Goal: Transaction & Acquisition: Obtain resource

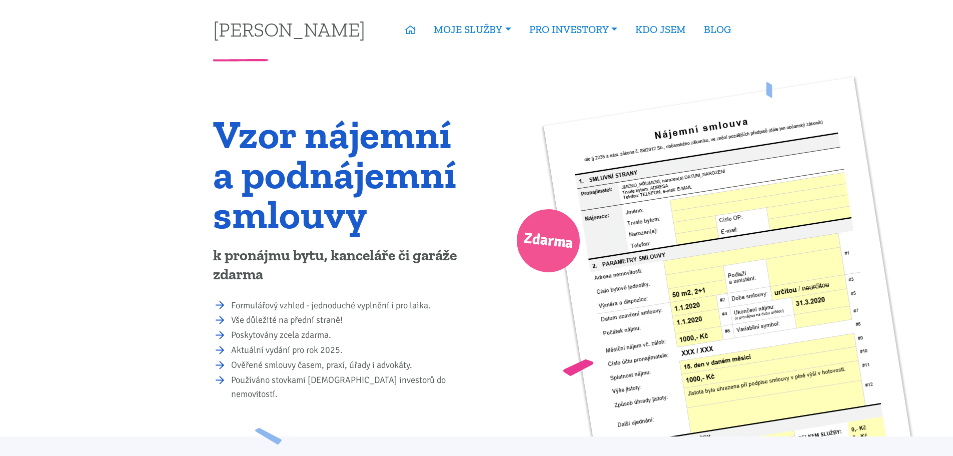
click at [541, 245] on span "Zdarma" at bounding box center [548, 241] width 52 height 32
drag, startPoint x: 534, startPoint y: 239, endPoint x: 553, endPoint y: 228, distance: 21.8
click at [535, 239] on span "Zdarma" at bounding box center [548, 241] width 52 height 32
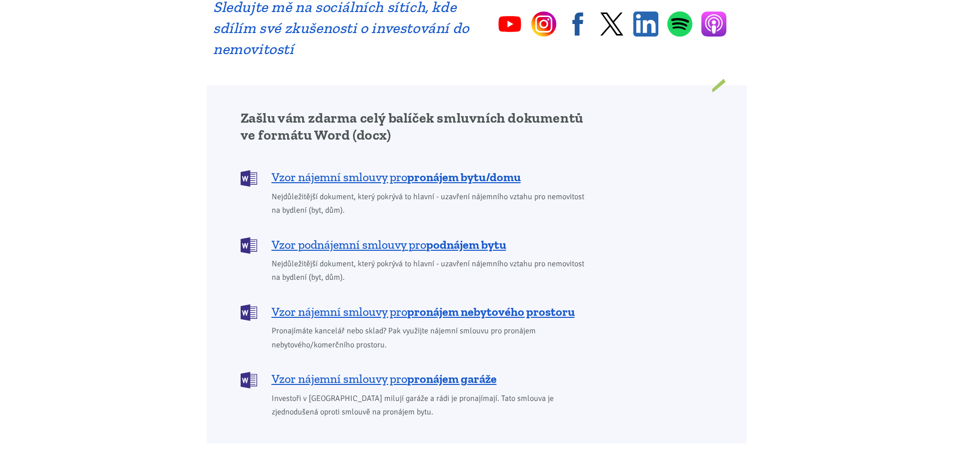
scroll to position [750, 0]
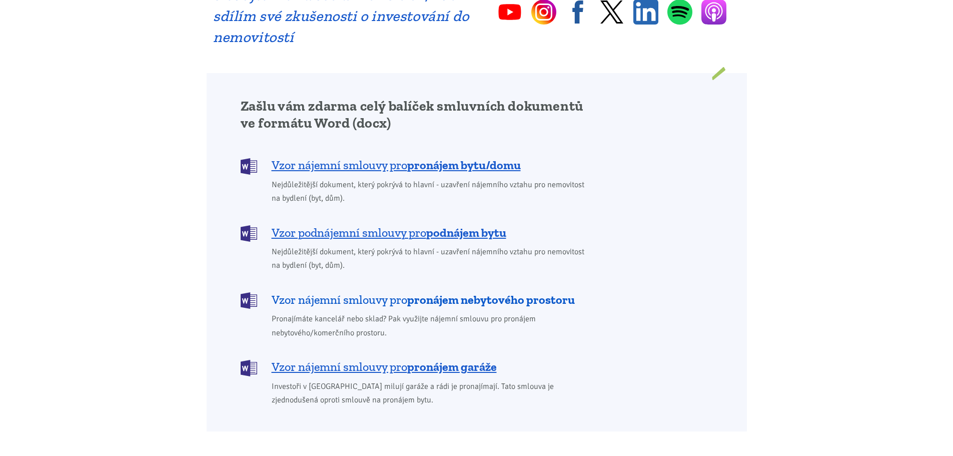
click at [373, 292] on span "Vzor nájemní smlouvy pro pronájem nebytového prostoru" at bounding box center [423, 300] width 303 height 16
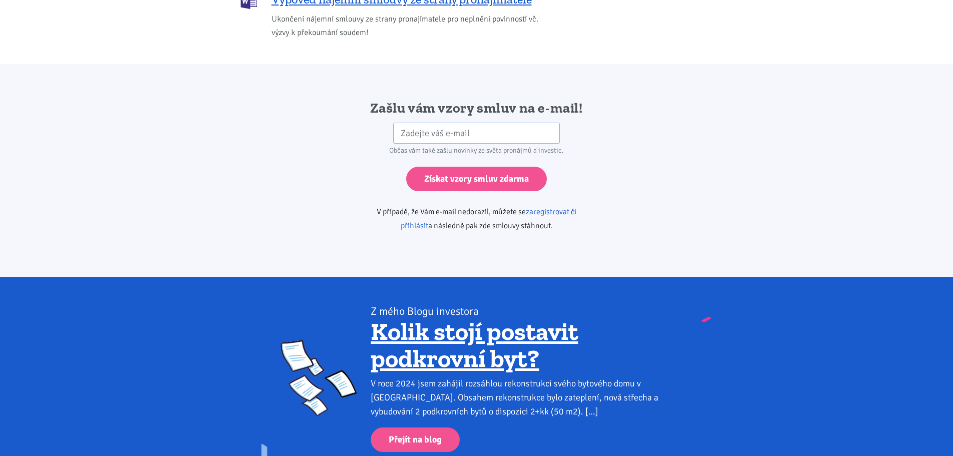
scroll to position [1671, 0]
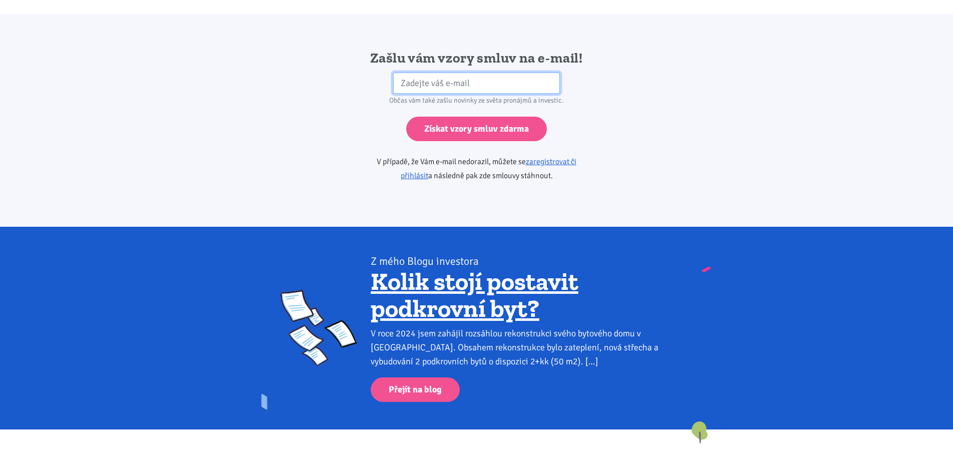
click at [398, 73] on input "email" at bounding box center [476, 84] width 167 height 22
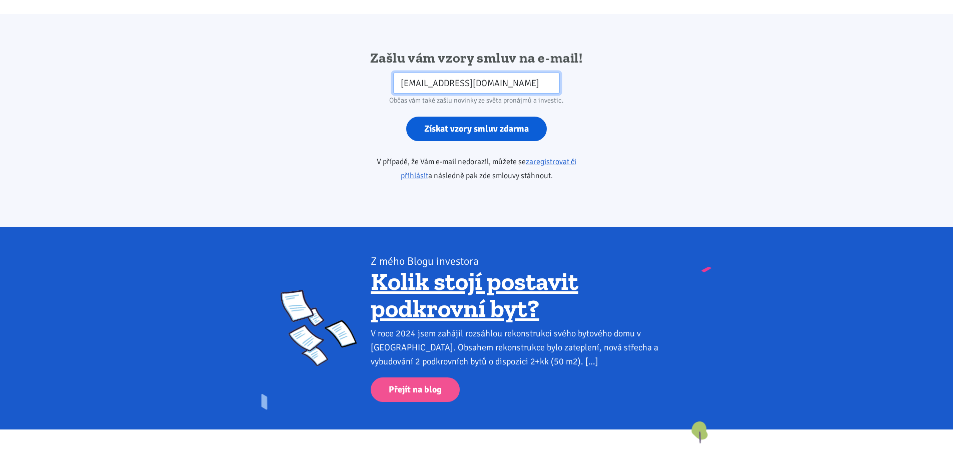
type input "[EMAIL_ADDRESS][DOMAIN_NAME]"
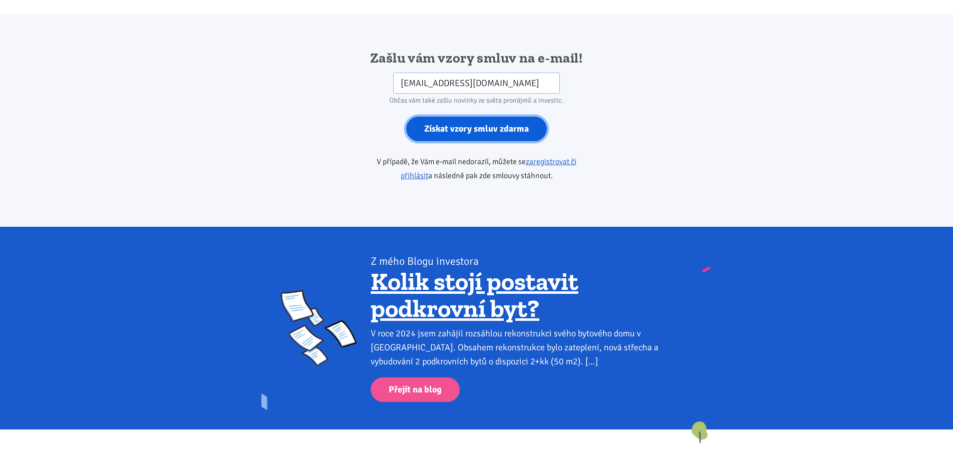
click at [461, 117] on input "Získat vzory smluv zdarma" at bounding box center [476, 129] width 141 height 25
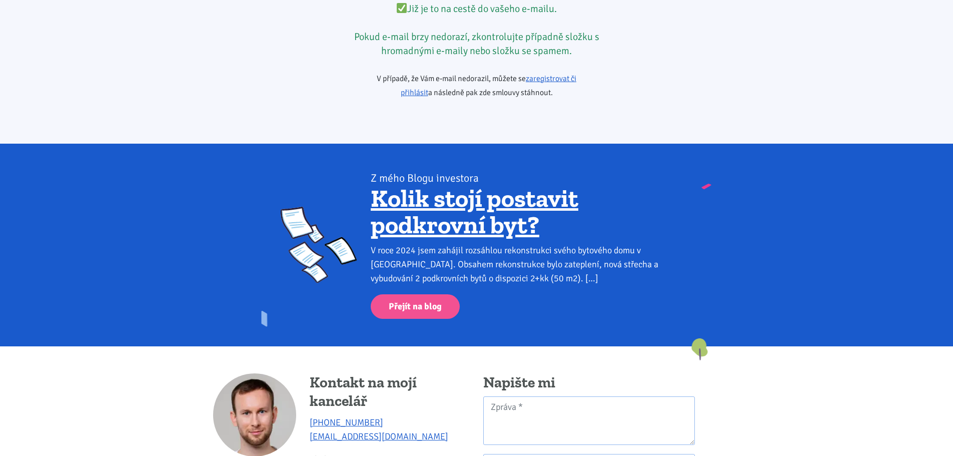
scroll to position [1691, 0]
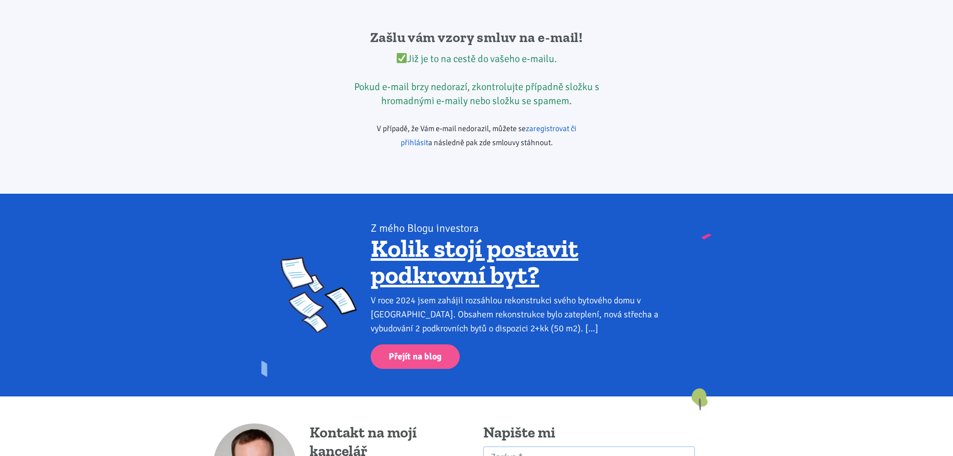
click at [540, 124] on link "zaregistrovat či přihlásit" at bounding box center [489, 136] width 176 height 24
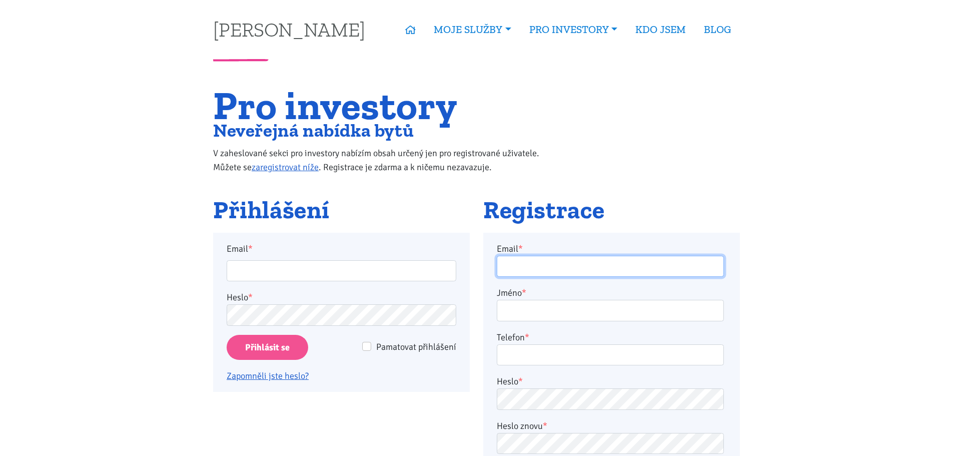
click at [562, 266] on input "Email *" at bounding box center [610, 267] width 227 height 22
type input "[EMAIL_ADDRESS][DOMAIN_NAME]"
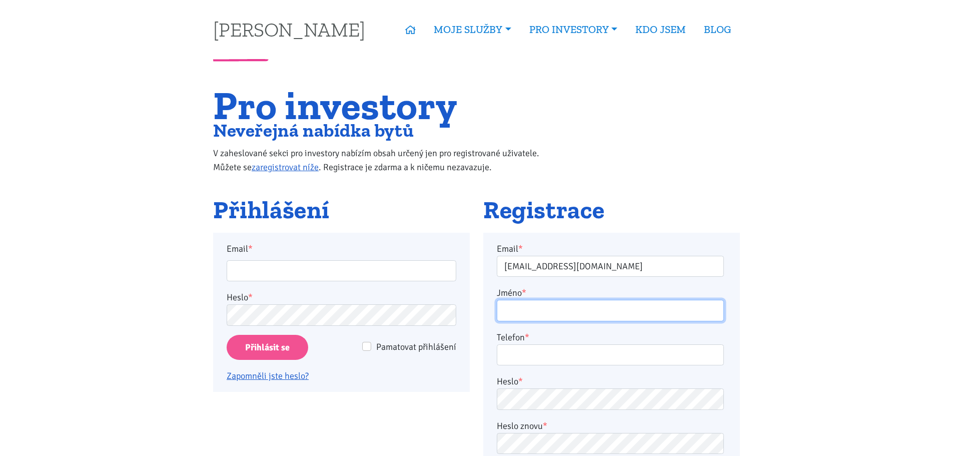
click at [562, 305] on input "Jméno *" at bounding box center [610, 311] width 227 height 22
type input "František"
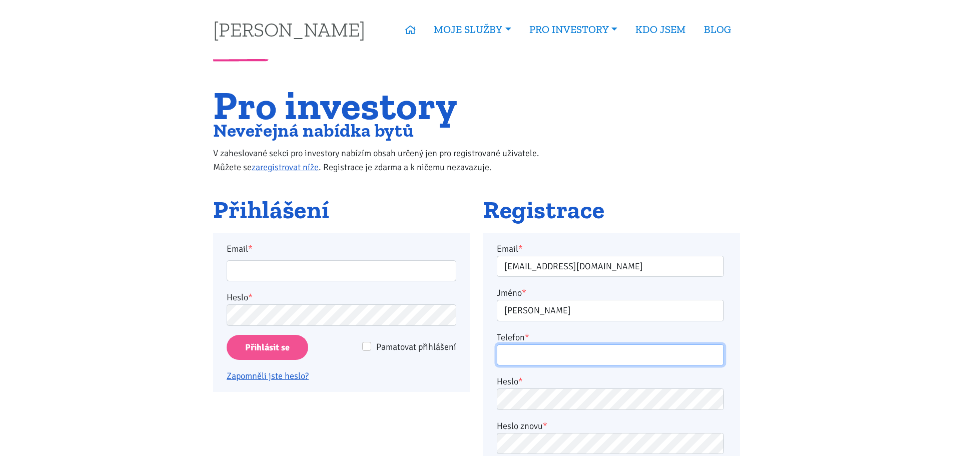
click at [540, 358] on input "Telefon *" at bounding box center [610, 355] width 227 height 22
type input "Voříšek"
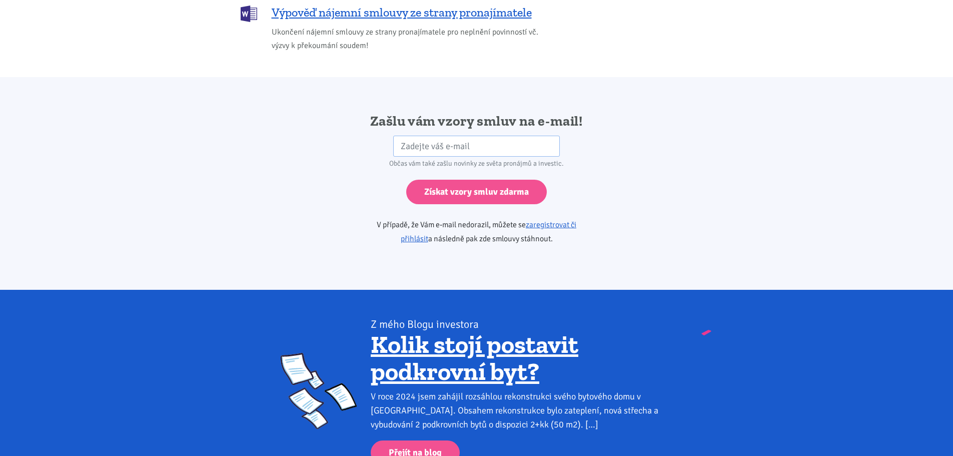
scroll to position [1603, 0]
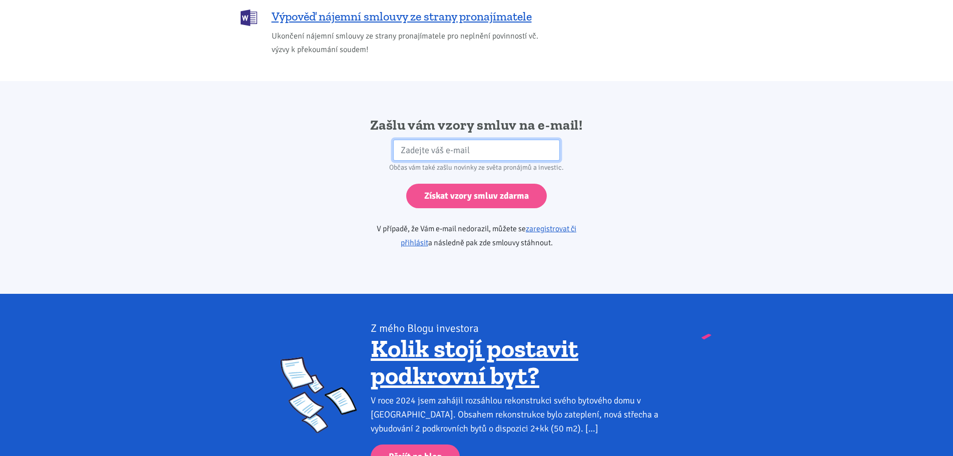
click at [402, 140] on input "email" at bounding box center [476, 151] width 167 height 22
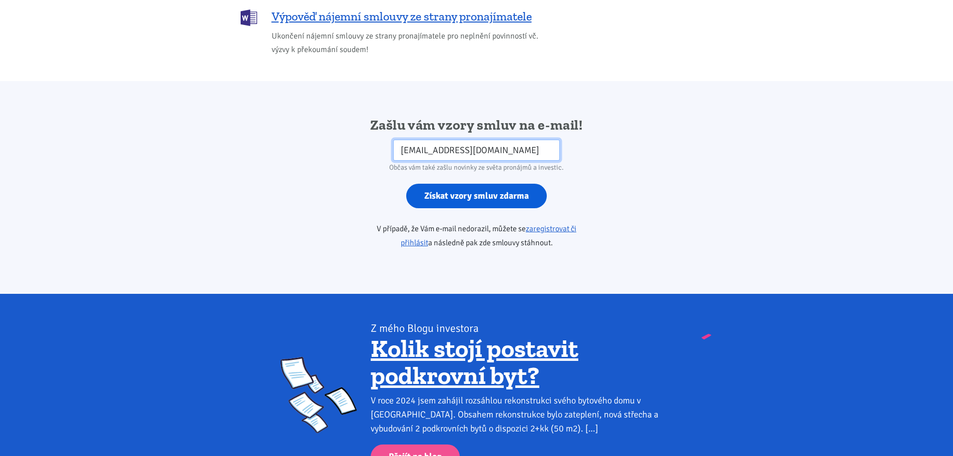
type input "[EMAIL_ADDRESS][DOMAIN_NAME]"
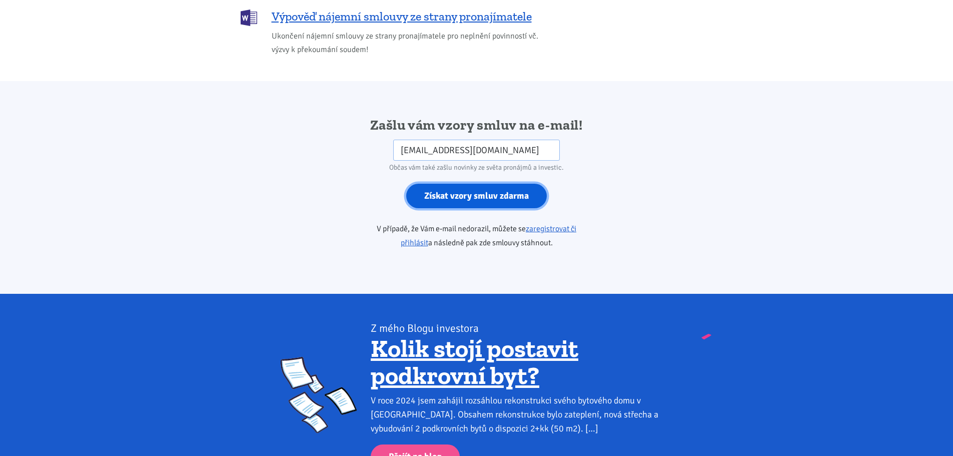
click at [475, 184] on input "Získat vzory smluv zdarma" at bounding box center [476, 196] width 141 height 25
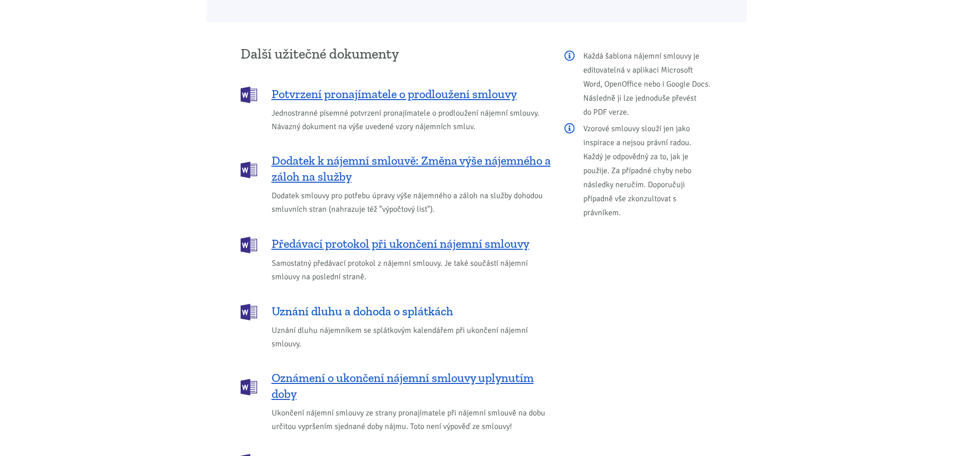
scroll to position [1153, 0]
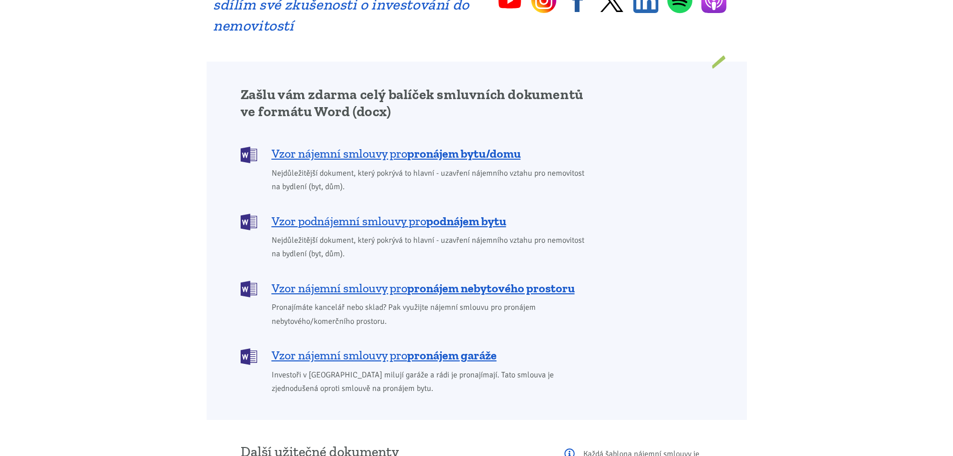
scroll to position [750, 0]
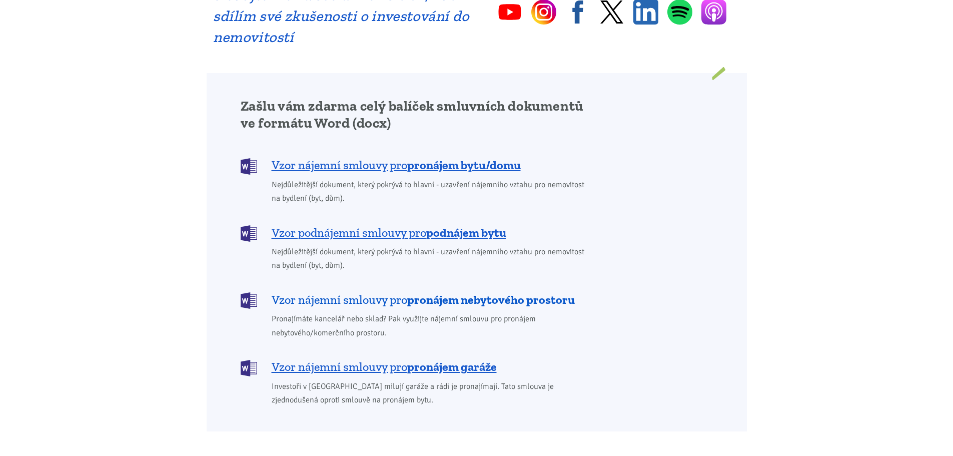
click at [441, 292] on b "pronájem nebytového prostoru" at bounding box center [491, 299] width 168 height 15
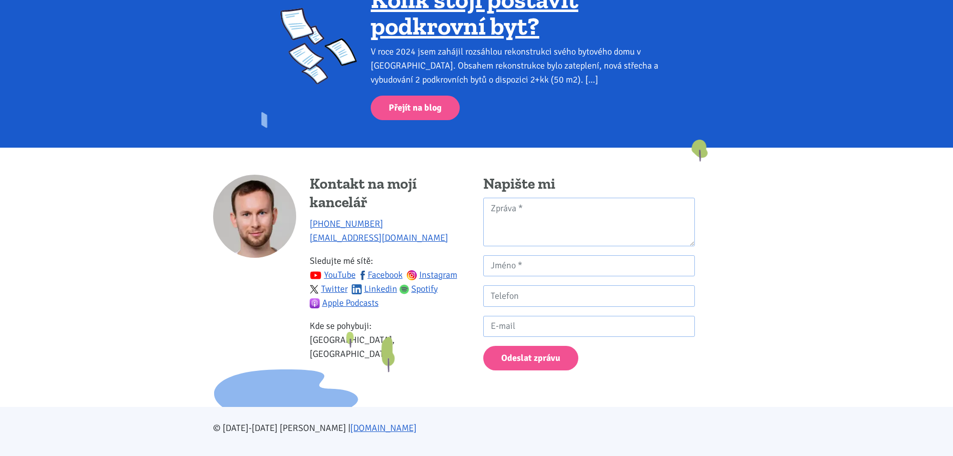
scroll to position [1941, 0]
